Goal: Transaction & Acquisition: Book appointment/travel/reservation

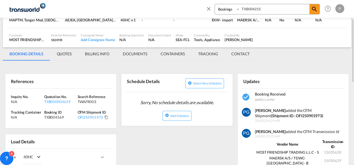
click at [210, 7] on md-icon "icon-close" at bounding box center [209, 9] width 6 height 6
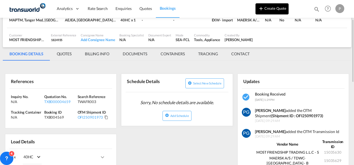
click at [269, 9] on button "Create Quote" at bounding box center [271, 8] width 33 height 11
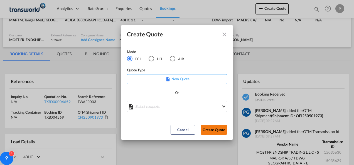
click at [213, 133] on button "Create Quote" at bounding box center [214, 130] width 26 height 10
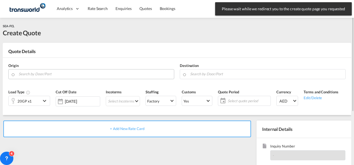
click at [45, 75] on input "Search by Door/Port" at bounding box center [95, 74] width 153 height 10
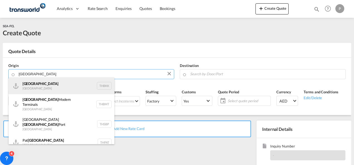
click at [48, 89] on div "[GEOGRAPHIC_DATA] [GEOGRAPHIC_DATA] THBKK" at bounding box center [62, 86] width 106 height 17
type input "[GEOGRAPHIC_DATA], THBKK"
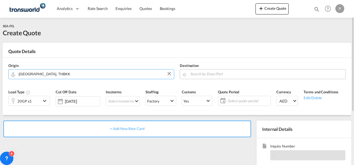
click at [223, 73] on input "Search by Door/Port" at bounding box center [266, 74] width 153 height 10
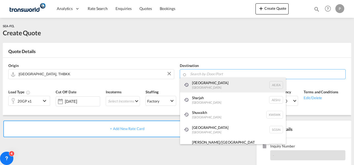
click at [207, 86] on div "[GEOGRAPHIC_DATA] [GEOGRAPHIC_DATA]" at bounding box center [233, 85] width 106 height 15
type input "[GEOGRAPHIC_DATA], [GEOGRAPHIC_DATA]"
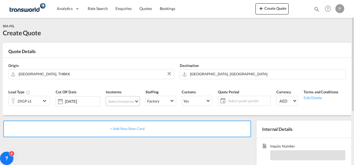
click at [127, 100] on md-select "Select Incoterms CIF - import Cost,Insurance and Freight CFR - export Cost and …" at bounding box center [123, 101] width 34 height 10
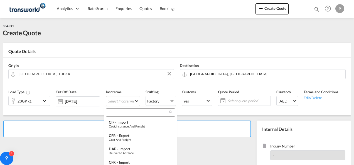
click at [121, 111] on input "search" at bounding box center [138, 112] width 62 height 5
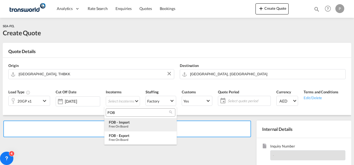
type input "FOB"
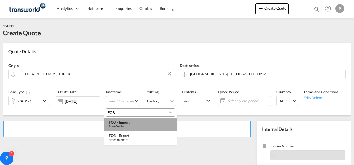
click at [125, 121] on div "FOB - import" at bounding box center [140, 122] width 63 height 4
type md-option "[object Object]"
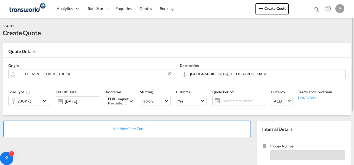
click at [231, 98] on span "Select quote period" at bounding box center [243, 101] width 44 height 8
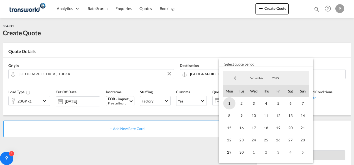
click at [230, 104] on span "1" at bounding box center [229, 103] width 12 height 12
click at [243, 153] on span "30" at bounding box center [241, 152] width 12 height 12
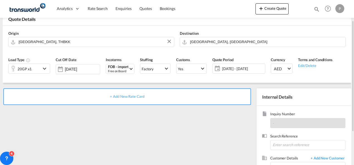
scroll to position [38, 0]
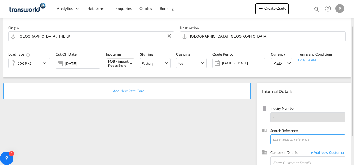
click at [290, 136] on input at bounding box center [307, 140] width 75 height 10
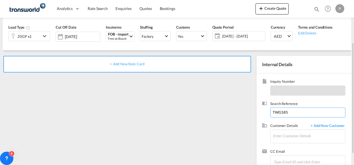
scroll to position [65, 0]
type input "TWG585"
click at [286, 136] on input "Enter Customer Details" at bounding box center [309, 136] width 72 height 13
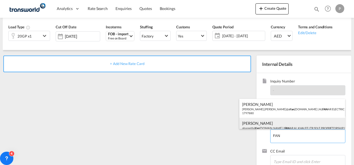
click at [257, 119] on div "[PERSON_NAME] abazeeth@ fan [DOMAIN_NAME] | FAN AR AL KHALEEJ TR SOLE PROPRIETO…" at bounding box center [292, 127] width 106 height 19
type input "FANAR AL KHALEEJ TR SOLE PROPRIETORSHIP LLC, [PERSON_NAME], [EMAIL_ADDRESS][DOM…"
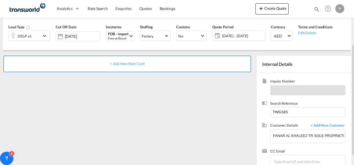
click at [129, 63] on span "+ Add New Rate Card" at bounding box center [127, 64] width 34 height 4
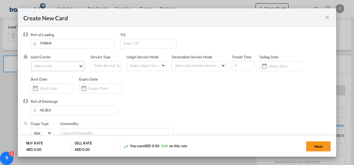
type input "Basic Ocean Freight"
select select "per equipment"
click at [53, 64] on md-select "Select Liner 2HM LOGISTICS D.O.O 2HM LOGISTICS D.O.O. / TDWC-CAPODISTRI 2HM LOG…" at bounding box center [57, 66] width 53 height 10
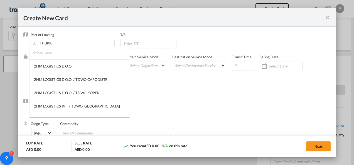
click at [59, 56] on input "search" at bounding box center [81, 52] width 97 height 13
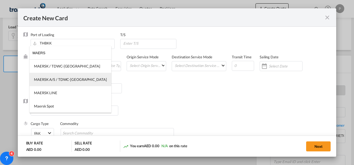
type input "MAERS"
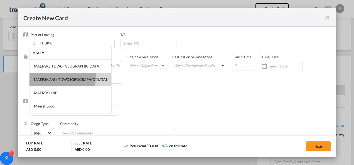
click at [62, 76] on md-option "MAERSK A/S / TDWC-[GEOGRAPHIC_DATA]" at bounding box center [70, 79] width 82 height 13
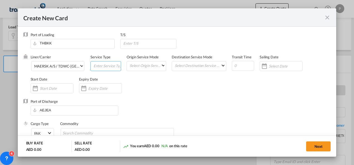
click at [104, 68] on input "Create New Card ..." at bounding box center [107, 66] width 28 height 8
type input "FOB IMPORT"
click at [97, 87] on input "Create New Card ..." at bounding box center [104, 88] width 33 height 4
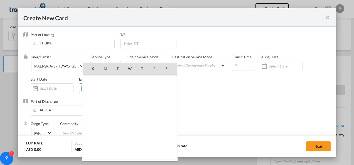
scroll to position [128913, 0]
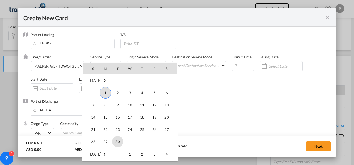
click at [114, 142] on span "30" at bounding box center [117, 141] width 11 height 11
type input "[DATE]"
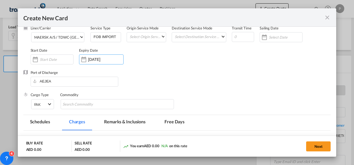
scroll to position [33, 0]
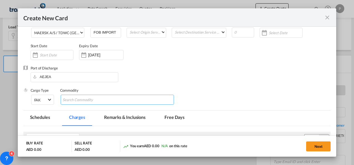
click at [110, 101] on md-chips-wrap "Chips container with autocompletion. Enter the text area, type text to search, …" at bounding box center [118, 100] width 114 height 10
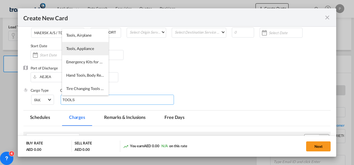
type input "TOOLS"
click at [85, 46] on span "Tools, Appliance" at bounding box center [80, 48] width 28 height 5
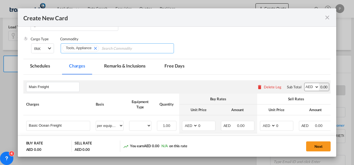
scroll to position [121, 0]
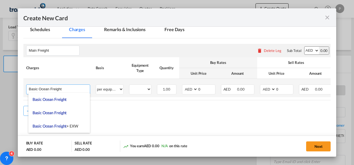
click at [64, 90] on input "Basic Ocean Freight" at bounding box center [59, 89] width 61 height 8
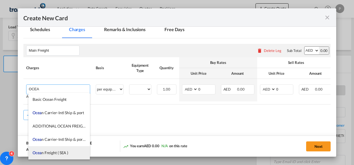
click at [63, 152] on span "Ocea n Freight ( SEA )" at bounding box center [51, 153] width 36 height 5
type input "Ocean Freight ( SEA )"
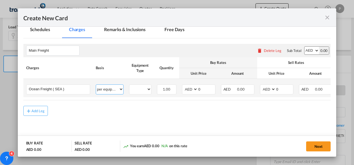
click at [114, 89] on select "per equipment per container per B/L per shipping bill per shipment % on freight…" at bounding box center [109, 89] width 27 height 9
select select "per shipment"
click at [96, 85] on select "per equipment per container per B/L per shipping bill per shipment % on freight…" at bounding box center [109, 89] width 27 height 9
click at [186, 88] on select "AED AFN ALL AMD ANG AOA ARS AUD AWG AZN BAM BBD BDT BGN BHD BIF BMD BND [PERSON…" at bounding box center [190, 90] width 14 height 8
select select "string:USD"
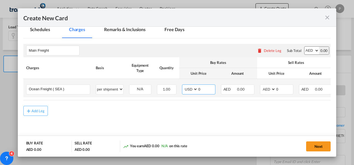
click at [183, 86] on select "AED AFN ALL AMD ANG AOA ARS AUD AWG AZN BAM BBD BDT BGN BHD BIF BMD BND [PERSON…" at bounding box center [190, 90] width 14 height 8
click at [205, 88] on input "0" at bounding box center [206, 89] width 17 height 8
type input "1575"
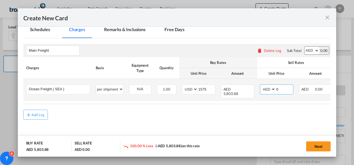
click at [266, 88] on select "AED AFN ALL AMD ANG AOA ARS AUD AWG AZN BAM BBD BDT BGN BHD BIF BMD BND [PERSON…" at bounding box center [268, 90] width 14 height 8
select select "string:USD"
click at [261, 86] on select "AED AFN ALL AMD ANG AOA ARS AUD AWG AZN BAM BBD BDT BGN BHD BIF BMD BND [PERSON…" at bounding box center [268, 90] width 14 height 8
click at [283, 88] on input "0" at bounding box center [284, 89] width 17 height 8
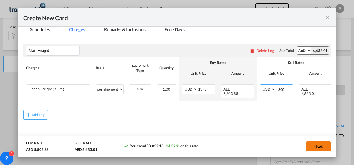
type input "1800"
click at [314, 146] on button "Next" at bounding box center [318, 147] width 24 height 10
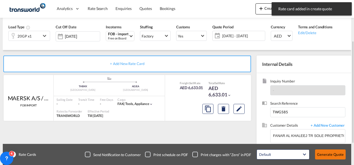
click at [325, 154] on button "Generate Quote" at bounding box center [330, 155] width 31 height 10
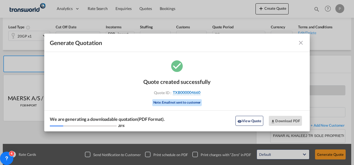
click at [183, 93] on span "TXB000004660" at bounding box center [187, 92] width 28 height 5
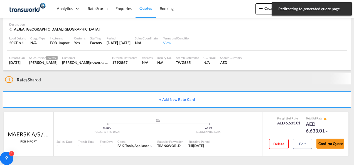
scroll to position [35, 0]
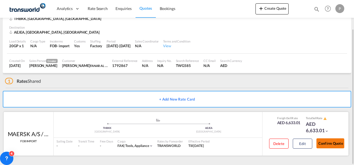
click at [331, 142] on button "Confirm Quote" at bounding box center [330, 144] width 28 height 10
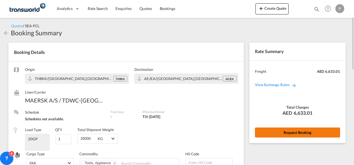
click at [271, 131] on button "Request Booking" at bounding box center [297, 133] width 85 height 10
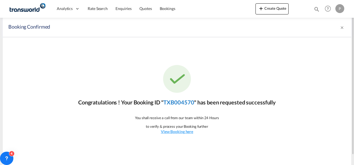
click at [186, 102] on link "TXB004570" at bounding box center [178, 102] width 31 height 7
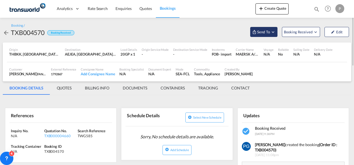
click at [261, 33] on span "Send To" at bounding box center [264, 32] width 14 height 6
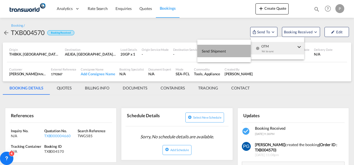
click at [235, 51] on button "Send Shipment" at bounding box center [223, 51] width 53 height 13
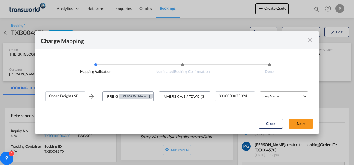
click at [270, 95] on md-select "Leg Name HANDLING ORIGIN VESSEL HANDLING DESTINATION OTHERS TL PICK UP CUSTOMS …" at bounding box center [284, 97] width 48 height 10
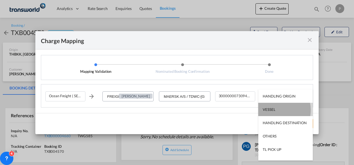
click at [272, 110] on div "VESSEL" at bounding box center [269, 109] width 13 height 5
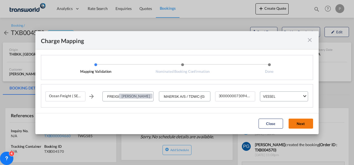
click at [304, 123] on button "Next" at bounding box center [301, 124] width 24 height 10
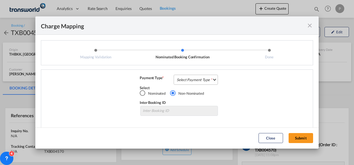
click at [185, 78] on md-select "Select Payment Type COLLECT PREPAID" at bounding box center [196, 80] width 44 height 10
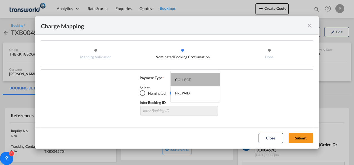
click at [185, 78] on div "COLLECT" at bounding box center [183, 79] width 16 height 5
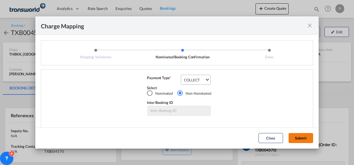
click at [299, 138] on button "Submit" at bounding box center [301, 138] width 24 height 10
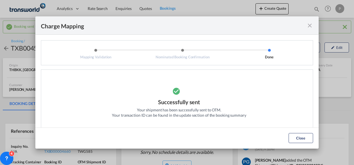
click at [311, 23] on md-icon "icon-close fg-AAA8AD cursor" at bounding box center [309, 25] width 7 height 7
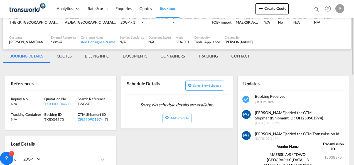
scroll to position [50, 0]
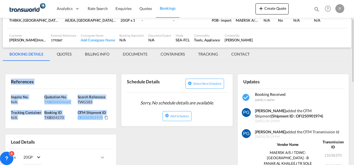
drag, startPoint x: 9, startPoint y: 78, endPoint x: 104, endPoint y: 120, distance: 103.9
click at [104, 120] on div "References Inquiry No. N/A Quotation No. TXB000004660 Search Reference TWG585 T…" at bounding box center [61, 101] width 112 height 55
copy div "References Inquiry No. N/A Quotation No. TXB000004660 Search Reference TWG585 T…"
click at [266, 6] on button "Create Quote" at bounding box center [271, 8] width 33 height 11
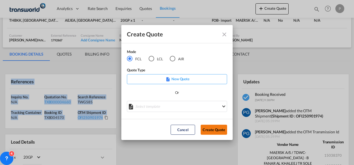
click at [215, 127] on button "Create Quote" at bounding box center [214, 130] width 26 height 10
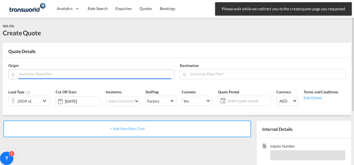
click at [60, 73] on input "Search by Door/Port" at bounding box center [95, 74] width 153 height 10
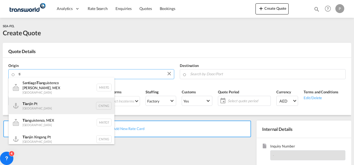
type input "t"
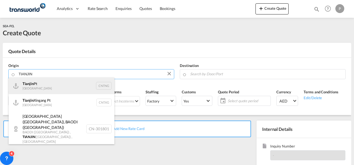
click at [59, 90] on div "Tianjin Pt China CNTNG" at bounding box center [62, 86] width 106 height 17
type input "Tianjin Pt, CNTNG"
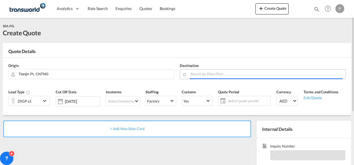
click at [208, 76] on body "Analytics Dashboard Rate Search Enquiries Quotes Bookings" at bounding box center [177, 82] width 354 height 165
type input "S"
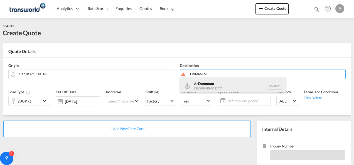
click at [209, 85] on div "Ad Dammam [GEOGRAPHIC_DATA] [GEOGRAPHIC_DATA]" at bounding box center [233, 86] width 106 height 17
type input "Ad Dammam, SADMM"
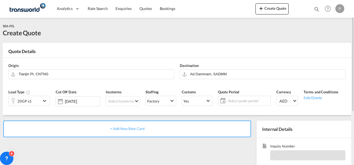
click at [48, 100] on md-icon "icon-chevron-down" at bounding box center [45, 101] width 8 height 7
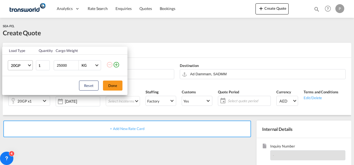
click at [23, 65] on span "20GP" at bounding box center [19, 66] width 16 height 6
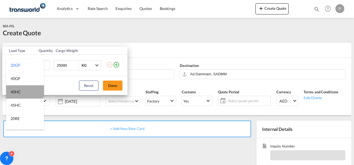
click at [24, 88] on md-option "40HC" at bounding box center [25, 91] width 38 height 13
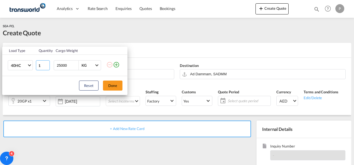
click at [41, 66] on input "1" at bounding box center [43, 65] width 14 height 10
type input "8"
click at [108, 82] on button "Done" at bounding box center [112, 86] width 19 height 10
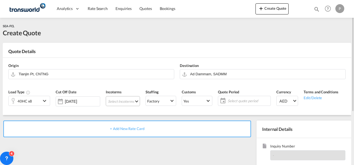
click at [117, 103] on md-select "Select Incoterms CIF - import Cost,Insurance and Freight CFR - export Cost and …" at bounding box center [123, 101] width 34 height 10
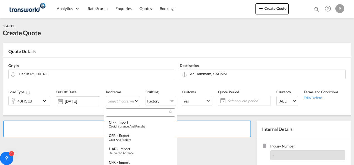
click at [117, 112] on input "search" at bounding box center [138, 112] width 62 height 5
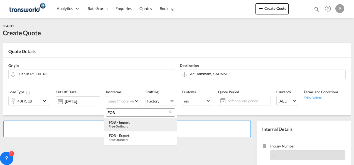
type input "FOB"
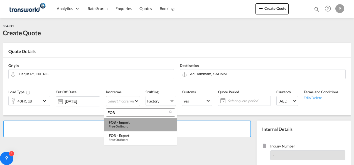
click at [119, 124] on div "FOB - import" at bounding box center [140, 122] width 63 height 4
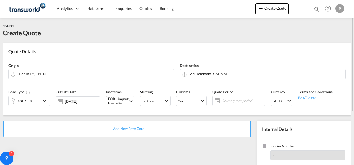
click at [229, 99] on span "Select quote period" at bounding box center [242, 101] width 41 height 5
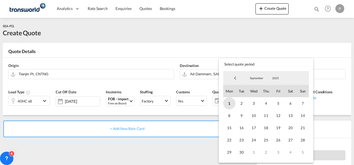
click at [232, 103] on span "1" at bounding box center [229, 103] width 12 height 12
click at [244, 151] on span "30" at bounding box center [241, 152] width 12 height 12
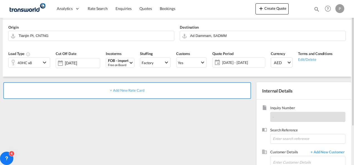
scroll to position [39, 0]
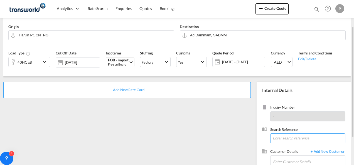
click at [283, 138] on input at bounding box center [307, 139] width 75 height 10
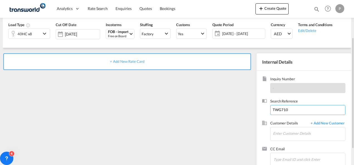
scroll to position [69, 0]
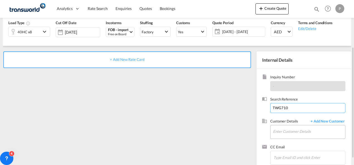
type input "TWG710"
click at [278, 129] on input "Enter Customer Details" at bounding box center [309, 132] width 72 height 13
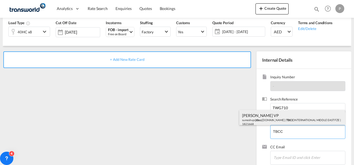
click at [279, 121] on div "[PERSON_NAME] VP sumeshvp@ tbcc [DOMAIN_NAME] | TBCC INTERNATIONAL MIDDLE EAST …" at bounding box center [292, 119] width 106 height 19
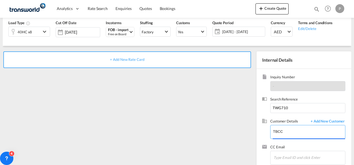
type input "TBCC INTERNATIONAL MIDDLE EAST FZE, [PERSON_NAME] VP, [EMAIL_ADDRESS][DOMAIN_NA…"
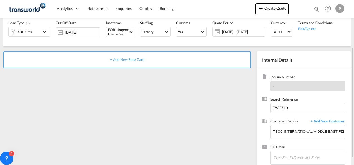
click at [130, 59] on span "+ Add New Rate Card" at bounding box center [127, 59] width 34 height 4
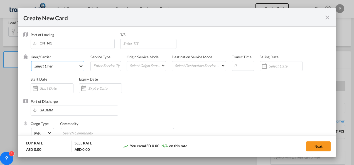
click at [57, 65] on md-select "Select Liner 2HM LOGISTICS D.O.O 2HM LOGISTICS D.O.O. / TDWC-CAPODISTRI 2HM LOG…" at bounding box center [57, 66] width 53 height 10
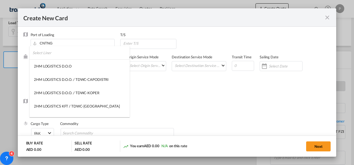
click at [58, 53] on input "search" at bounding box center [81, 52] width 97 height 13
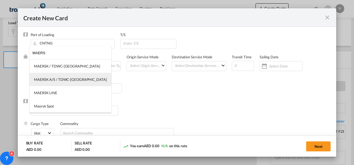
type input "MAERS"
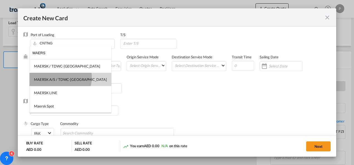
click at [60, 78] on div "MAERSK A/S / TDWC-[GEOGRAPHIC_DATA]" at bounding box center [70, 79] width 73 height 5
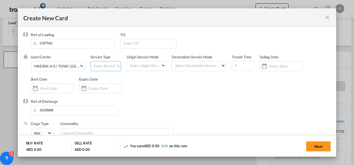
click at [94, 66] on input "Create New Card ..." at bounding box center [107, 66] width 28 height 8
type input "FOB IMPORT"
click at [107, 86] on input "Create New Card ..." at bounding box center [104, 88] width 33 height 4
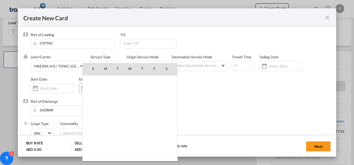
scroll to position [128913, 0]
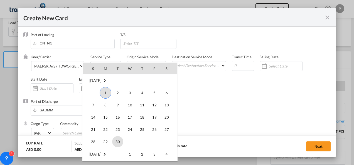
click at [119, 139] on span "30" at bounding box center [117, 141] width 11 height 11
type input "[DATE]"
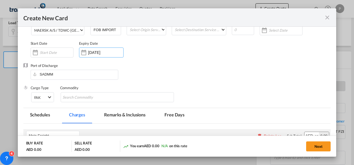
scroll to position [43, 0]
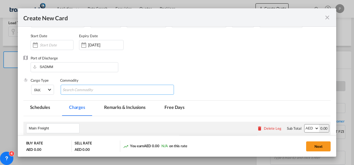
click at [109, 90] on md-chips-wrap "Chips container with autocompletion. Enter the text area, type text to search, …" at bounding box center [118, 90] width 114 height 10
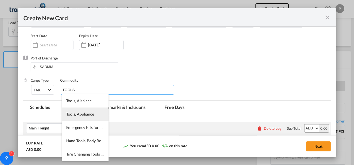
type input "TOOLS"
click at [85, 115] on span "Tools, Appliance" at bounding box center [80, 114] width 28 height 5
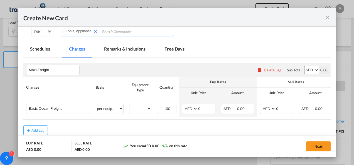
scroll to position [112, 0]
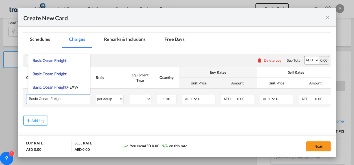
click at [81, 99] on input "Basic Ocean Freight" at bounding box center [59, 99] width 61 height 8
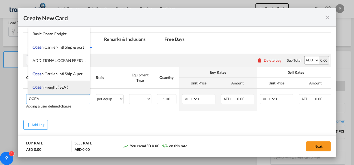
click at [68, 93] on li "Ocea n Freight ( SEA )" at bounding box center [59, 87] width 62 height 13
type input "Ocean Freight ( SEA )"
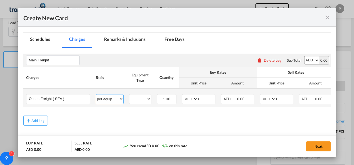
click at [108, 99] on select "per equipment per container per B/L per shipping bill per shipment % on freight…" at bounding box center [109, 99] width 27 height 9
select select "per shipment"
click at [96, 95] on select "per equipment per container per B/L per shipping bill per shipment % on freight…" at bounding box center [109, 99] width 27 height 9
click at [188, 99] on select "AED AFN ALL AMD ANG AOA ARS AUD AWG AZN BAM BBD BDT BGN BHD BIF BMD BND [PERSON…" at bounding box center [190, 99] width 14 height 8
select select "string:USD"
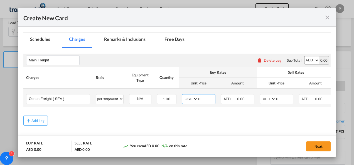
click at [183, 95] on select "AED AFN ALL AMD ANG AOA ARS AUD AWG AZN BAM BBD BDT BGN BHD BIF BMD BND [PERSON…" at bounding box center [190, 99] width 14 height 8
click at [202, 99] on input "0" at bounding box center [206, 99] width 17 height 8
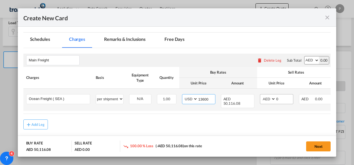
type input "13600"
click at [267, 97] on select "AED AFN ALL AMD ANG AOA ARS AUD AWG AZN BAM BBD BDT BGN BHD BIF BMD BND [PERSON…" at bounding box center [268, 99] width 14 height 8
select select "string:USD"
click at [261, 95] on select "AED AFN ALL AMD ANG AOA ARS AUD AWG AZN BAM BBD BDT BGN BHD BIF BMD BND [PERSON…" at bounding box center [268, 99] width 14 height 8
click at [281, 99] on input "0" at bounding box center [284, 99] width 17 height 8
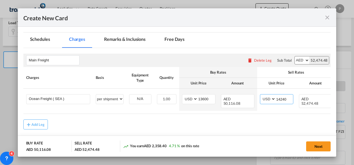
type input "14240"
click at [314, 145] on button "Next" at bounding box center [318, 147] width 24 height 10
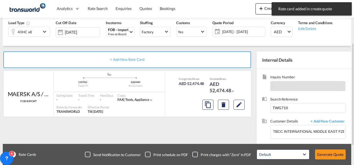
click at [328, 160] on div "Default All in Leg Totals Default Generate Quote" at bounding box center [301, 155] width 95 height 16
click at [328, 157] on button "Generate Quote" at bounding box center [330, 155] width 31 height 10
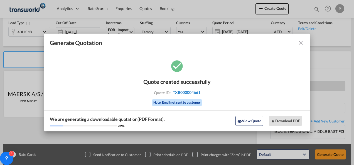
click at [194, 94] on span "TXB000004661" at bounding box center [187, 92] width 28 height 5
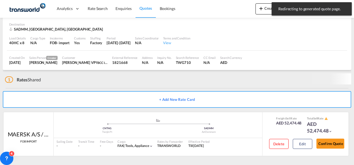
scroll to position [35, 0]
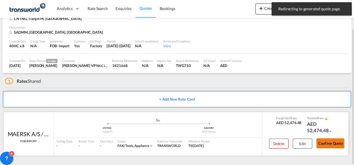
click at [323, 139] on button "Confirm Quote" at bounding box center [330, 144] width 28 height 10
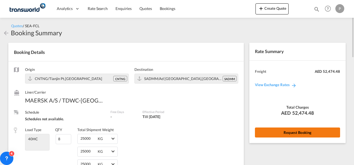
click at [276, 131] on button "Request Booking" at bounding box center [297, 133] width 85 height 10
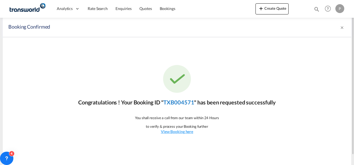
click at [186, 102] on link "TXB004571" at bounding box center [178, 102] width 31 height 7
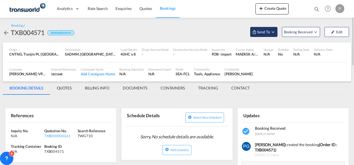
click at [272, 33] on md-icon "Open demo menu" at bounding box center [273, 31] width 5 height 5
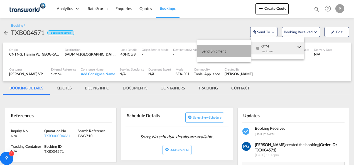
click at [210, 53] on span "Send Shipment" at bounding box center [214, 51] width 24 height 9
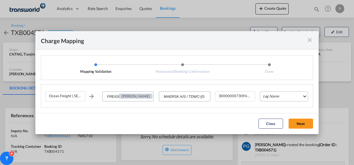
click at [269, 92] on md-select "Leg Name HANDLING ORIGIN VESSEL HANDLING DESTINATION OTHERS TL PICK UP CUSTOMS …" at bounding box center [284, 97] width 48 height 10
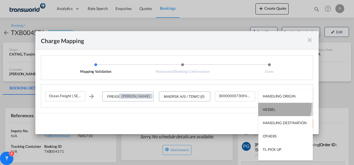
click at [271, 105] on md-option "VESSEL" at bounding box center [285, 109] width 55 height 13
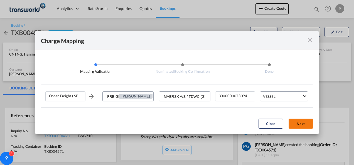
click at [303, 126] on button "Next" at bounding box center [301, 124] width 24 height 10
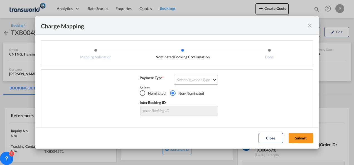
click at [196, 75] on div "Ocean Freight ( SEA ) FREIGHT CHARGES [PERSON_NAME] MAERSK A/S / TDWC-DUBAI 300…" at bounding box center [177, 100] width 272 height 60
click at [192, 78] on md-select "Select Payment Type COLLECT PREPAID" at bounding box center [196, 80] width 44 height 10
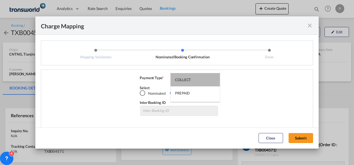
click at [192, 78] on md-option "COLLECT" at bounding box center [195, 79] width 49 height 13
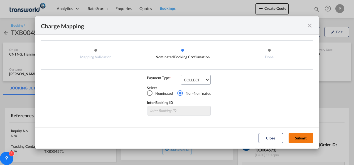
click at [306, 135] on button "Submit" at bounding box center [301, 138] width 24 height 10
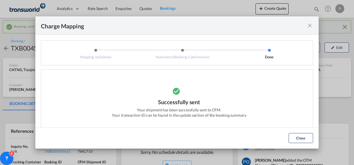
click at [309, 24] on md-icon "icon-close fg-AAA8AD cursor" at bounding box center [309, 25] width 7 height 7
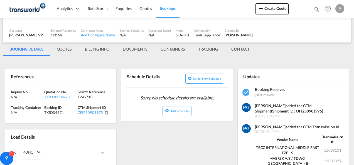
scroll to position [55, 0]
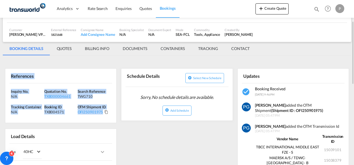
drag, startPoint x: 11, startPoint y: 75, endPoint x: 104, endPoint y: 115, distance: 100.3
click at [104, 115] on div "References Inquiry No. N/A Quotation No. TXB000004661 Search Reference TWG710 T…" at bounding box center [61, 95] width 112 height 55
copy div "References Inquiry No. N/A Quotation No. TXB000004661 Search Reference TWG710 T…"
